Goal: Task Accomplishment & Management: Manage account settings

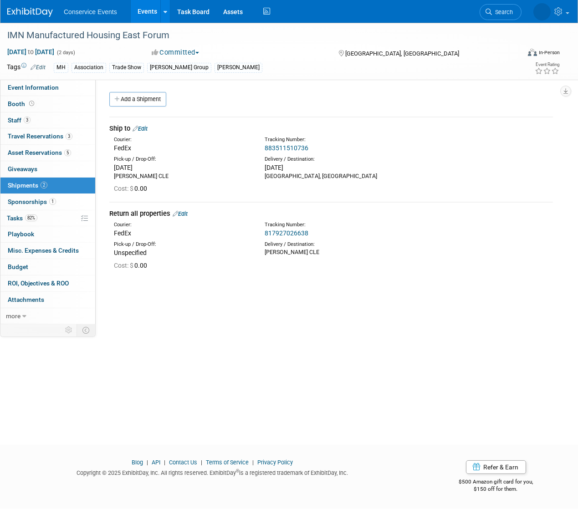
click at [145, 4] on link "Events" at bounding box center [147, 11] width 33 height 23
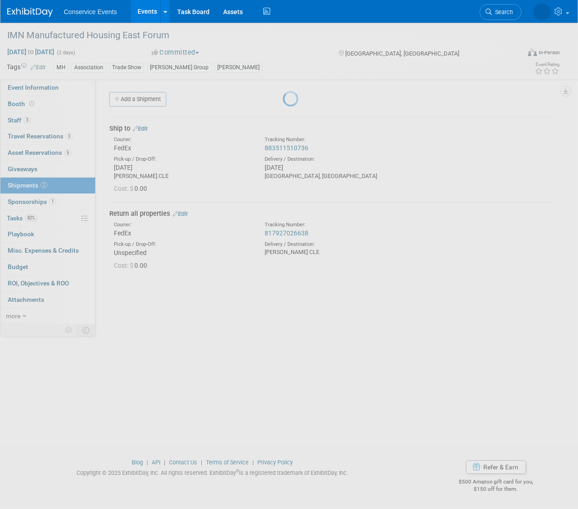
click at [147, 17] on link "Events" at bounding box center [147, 11] width 33 height 23
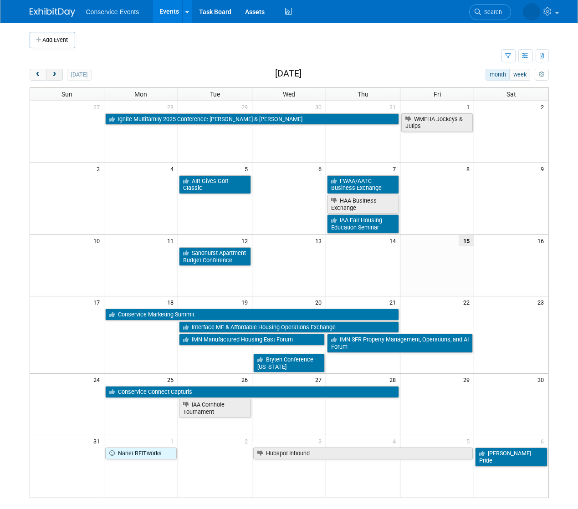
click at [56, 76] on span "next" at bounding box center [54, 75] width 7 height 6
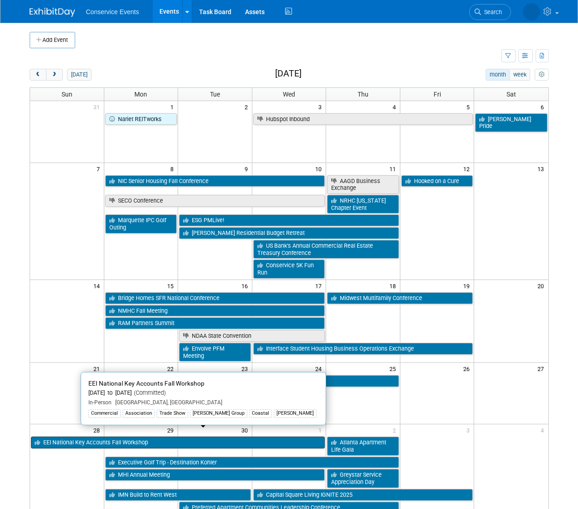
click at [110, 437] on link "EEI National Key Accounts Fall Workshop" at bounding box center [178, 442] width 294 height 12
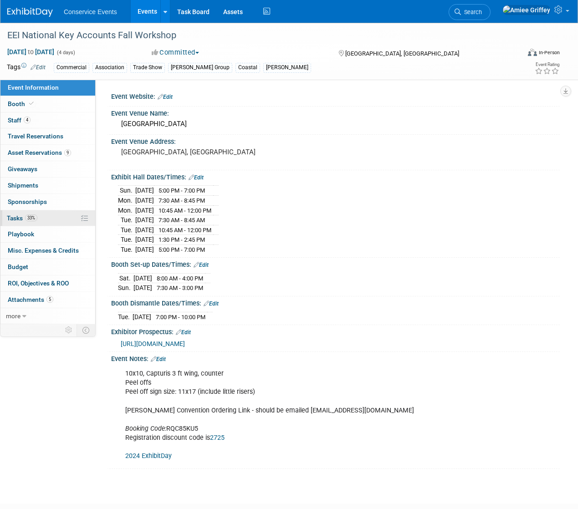
click at [43, 221] on link "33% Tasks 33%" at bounding box center [47, 218] width 95 height 16
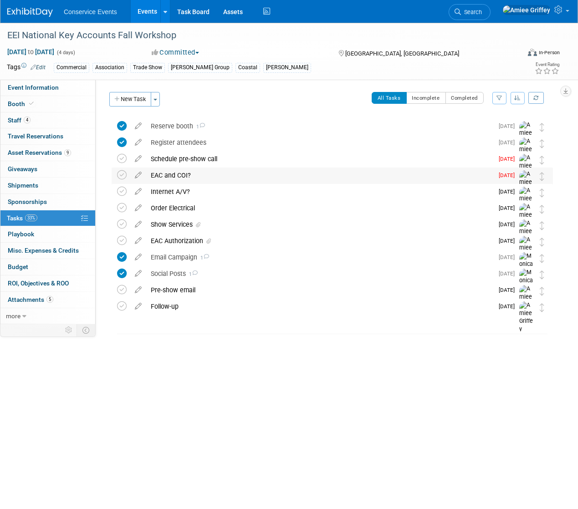
click at [175, 179] on div "EAC and COI?" at bounding box center [319, 174] width 347 height 15
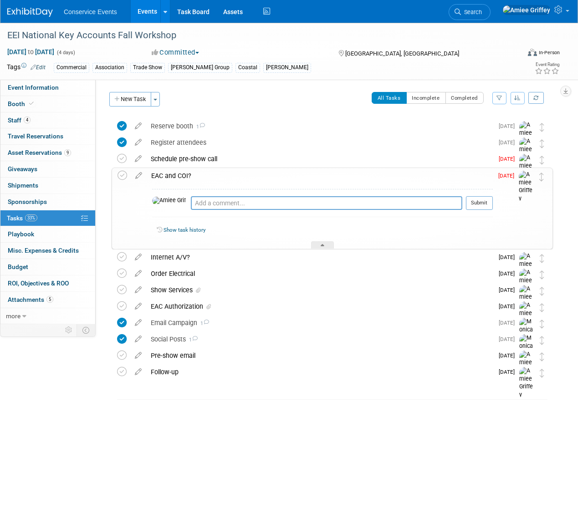
click at [175, 179] on div "EAC and COI?" at bounding box center [320, 175] width 346 height 15
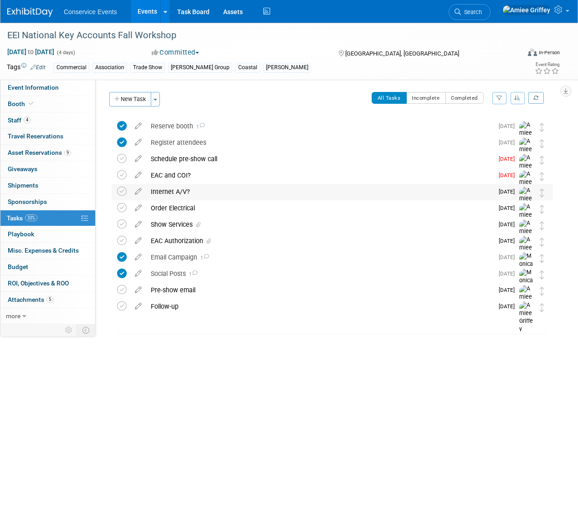
click at [175, 188] on div "Internet A/V?" at bounding box center [319, 191] width 347 height 15
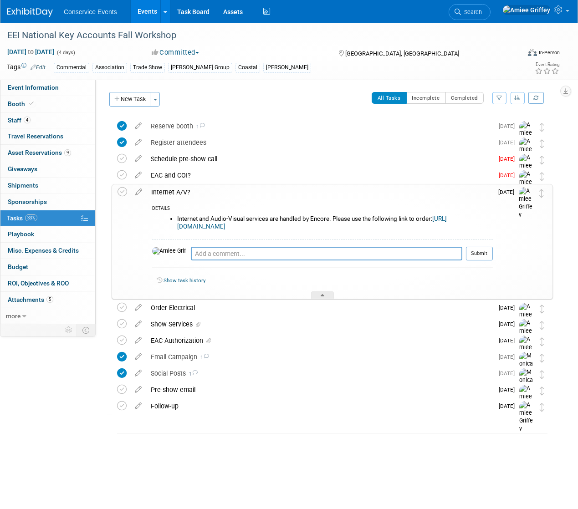
click at [175, 192] on div "Internet A/V?" at bounding box center [320, 191] width 346 height 15
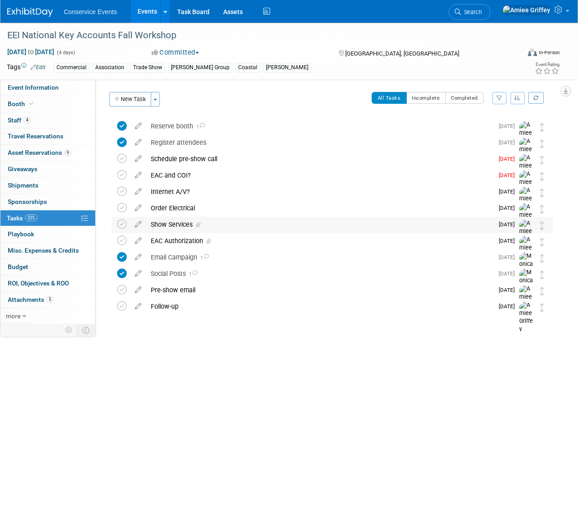
click at [177, 223] on div "Show Services" at bounding box center [319, 224] width 347 height 15
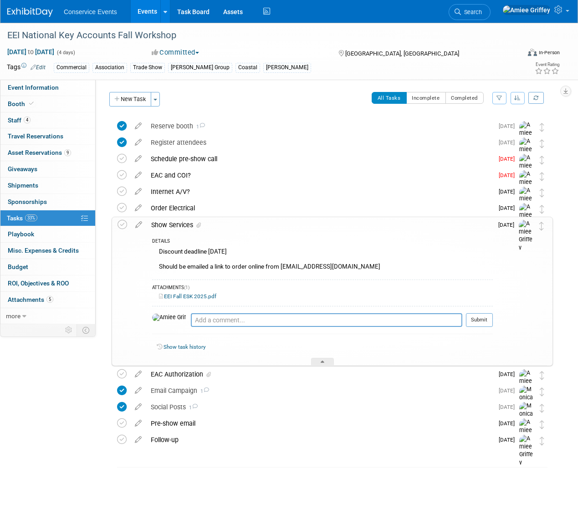
click at [177, 223] on div "Show Services" at bounding box center [320, 224] width 346 height 15
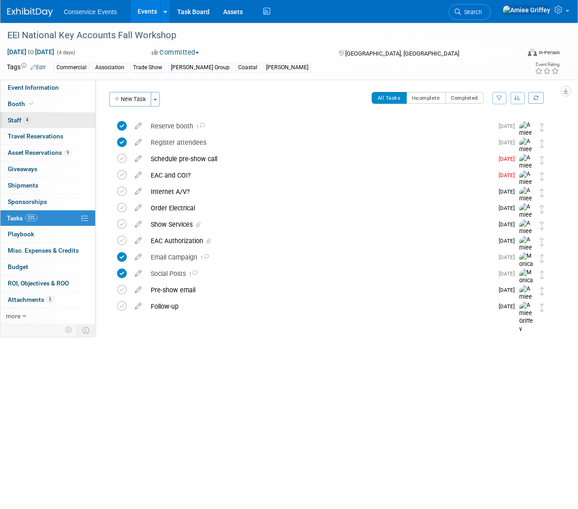
click at [33, 122] on link "4 Staff 4" at bounding box center [47, 120] width 95 height 16
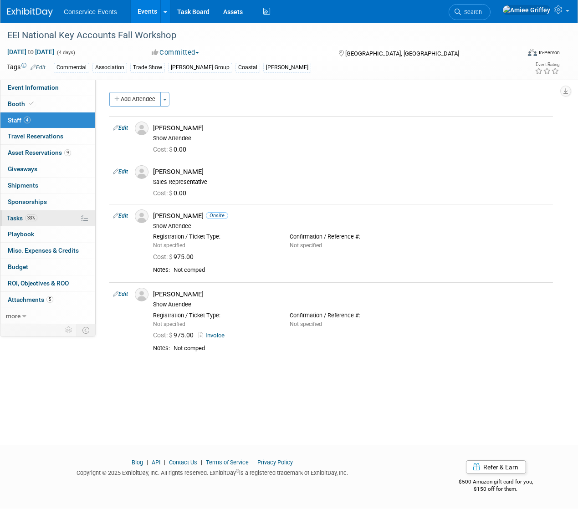
click at [23, 216] on span "Tasks 33%" at bounding box center [22, 217] width 30 height 7
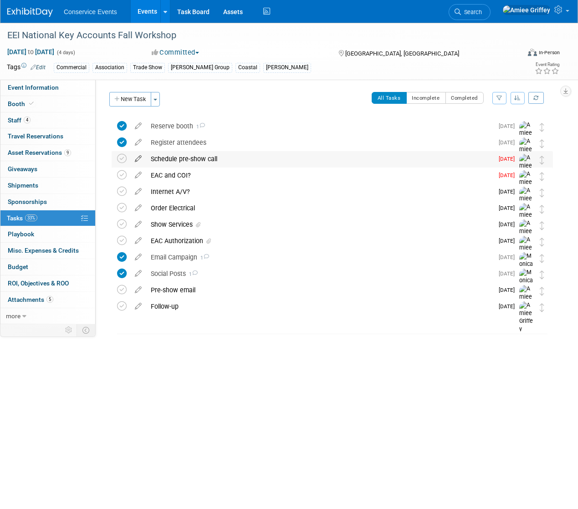
click at [140, 157] on icon at bounding box center [138, 156] width 16 height 11
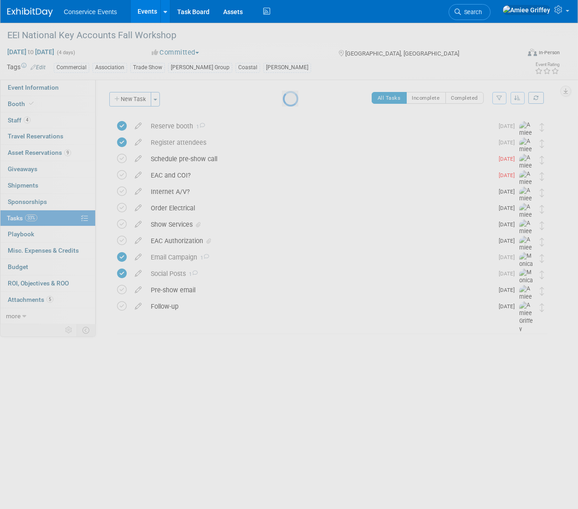
select select "7"
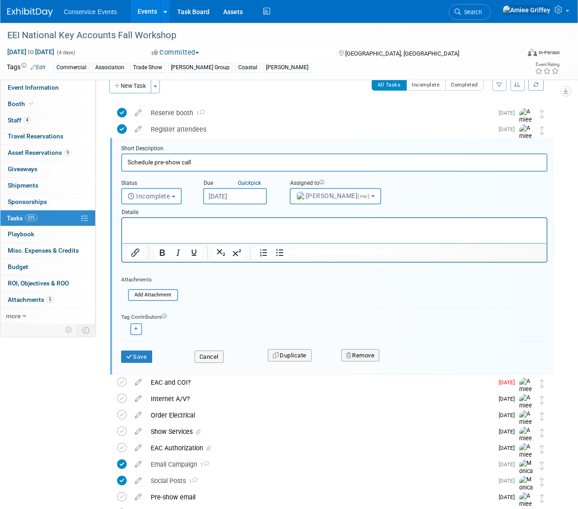
scroll to position [18, 0]
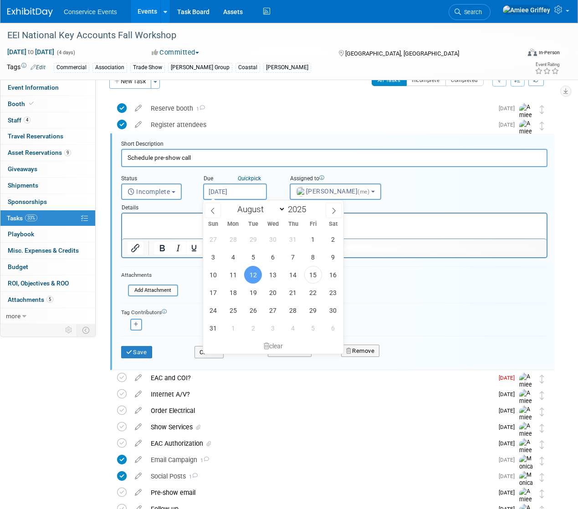
click at [235, 196] on input "[DATE]" at bounding box center [235, 191] width 64 height 16
click at [309, 290] on span "22" at bounding box center [313, 293] width 18 height 18
type input "[DATE]"
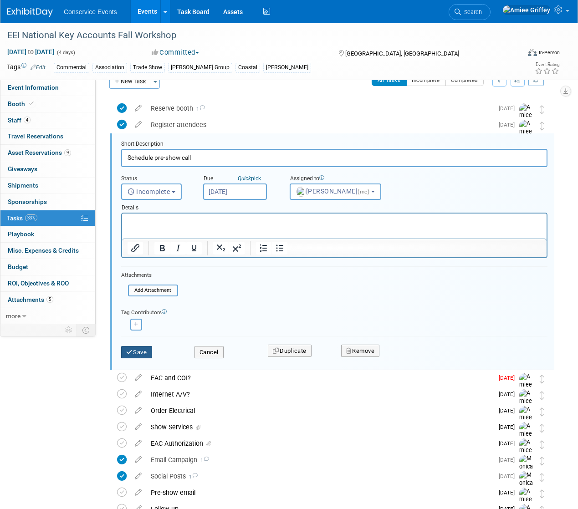
click at [146, 349] on button "Save" at bounding box center [136, 352] width 31 height 13
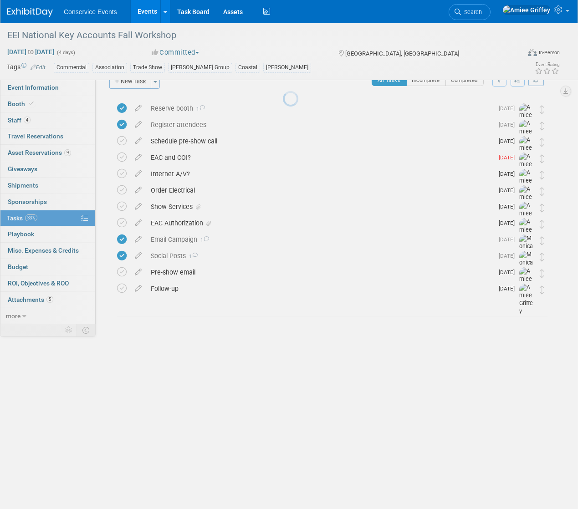
scroll to position [0, 0]
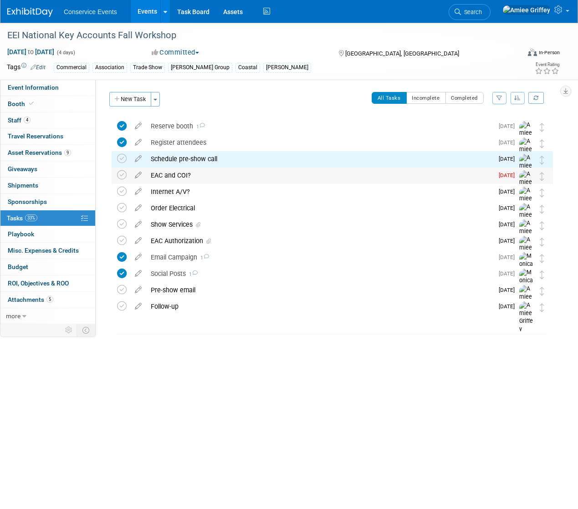
click at [506, 176] on span "[DATE]" at bounding box center [508, 175] width 20 height 6
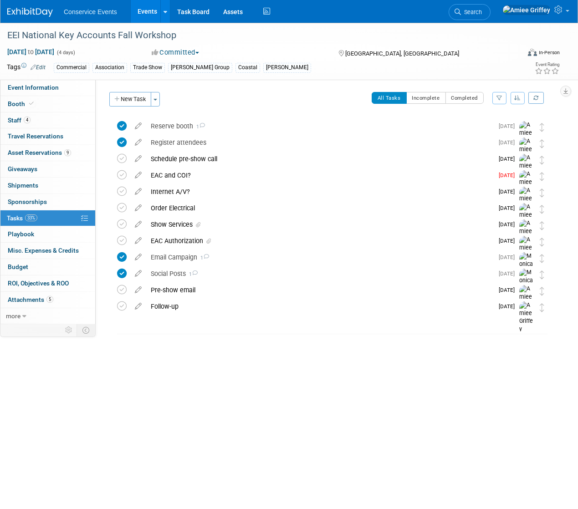
click at [136, 175] on icon at bounding box center [138, 172] width 16 height 11
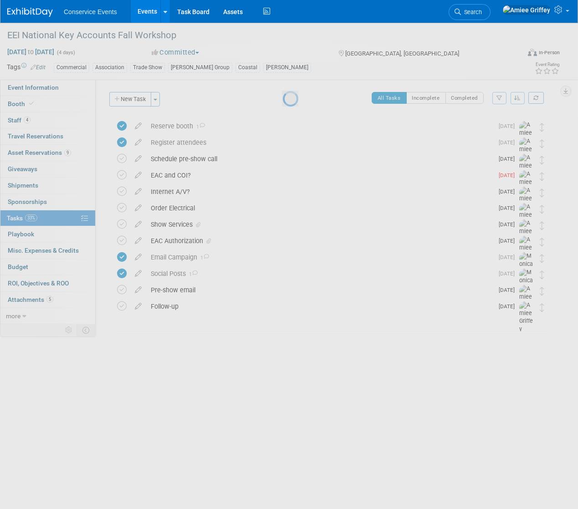
select select "7"
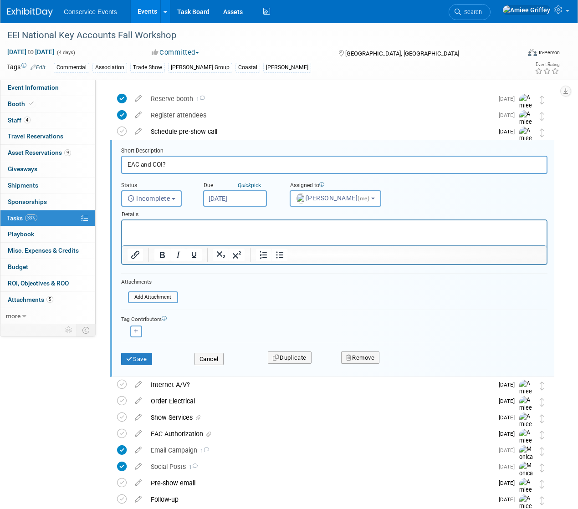
scroll to position [34, 0]
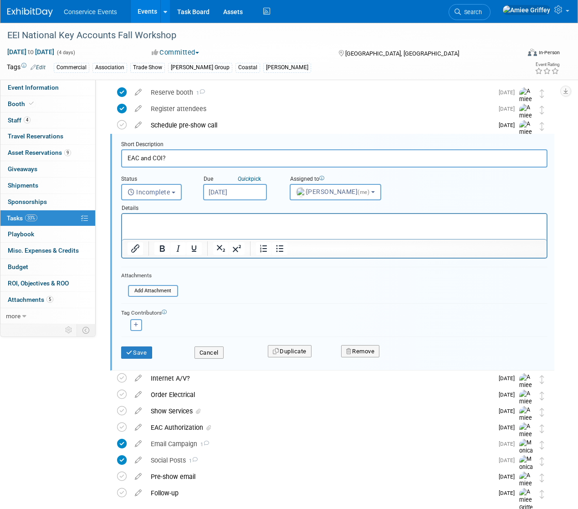
click at [229, 190] on input "[DATE]" at bounding box center [235, 192] width 64 height 16
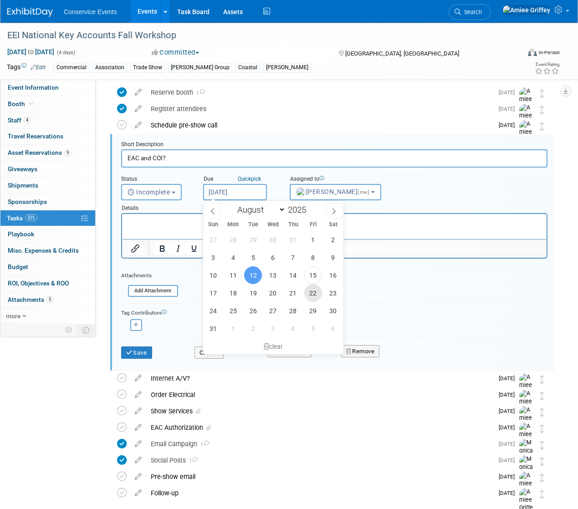
click at [313, 293] on span "22" at bounding box center [313, 293] width 18 height 18
type input "[DATE]"
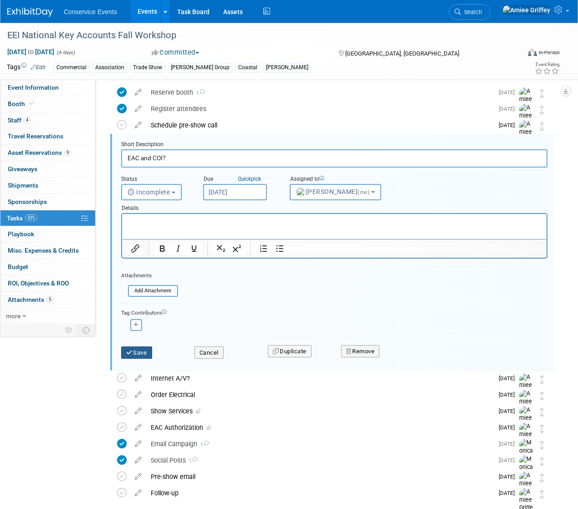
click at [137, 355] on button "Save" at bounding box center [136, 352] width 31 height 13
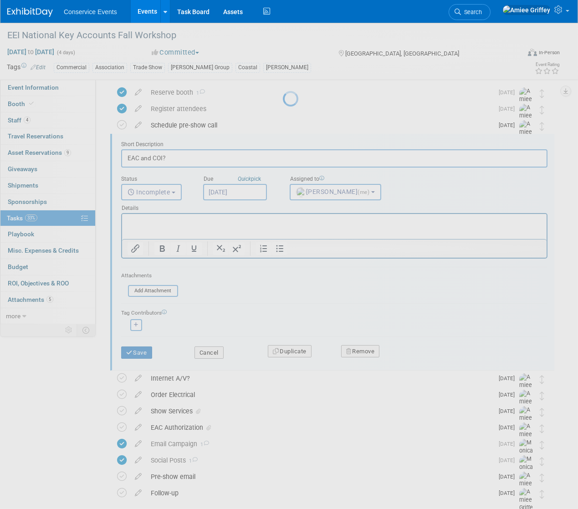
scroll to position [0, 0]
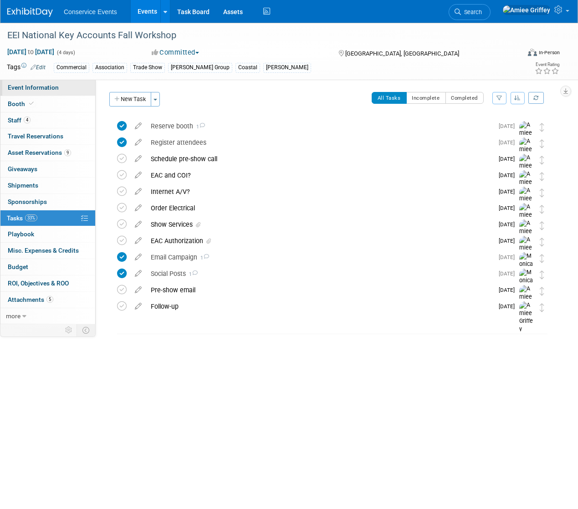
click at [57, 90] on span "Event Information" at bounding box center [33, 87] width 51 height 7
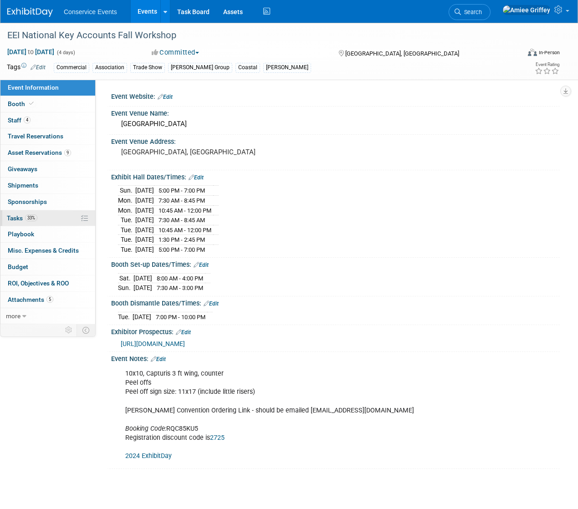
click at [26, 213] on link "33% Tasks 33%" at bounding box center [47, 218] width 95 height 16
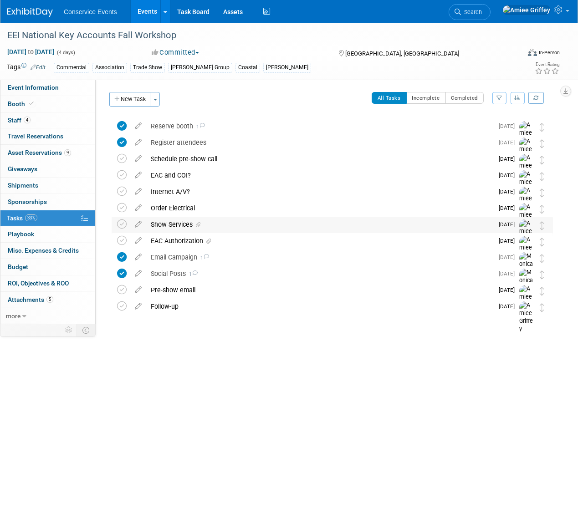
click at [164, 223] on div "Show Services" at bounding box center [319, 224] width 347 height 15
